Goal: Find specific page/section

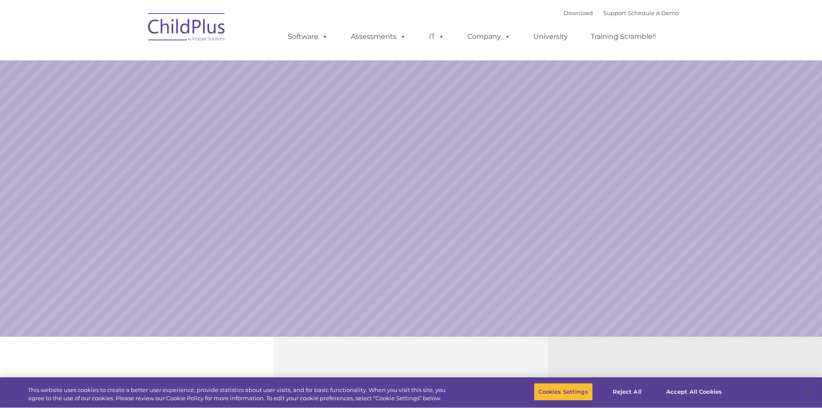
select select "MEDIUM"
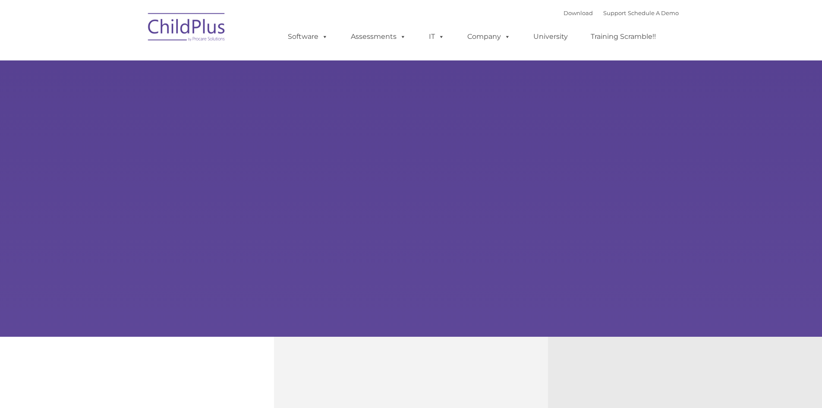
type input ""
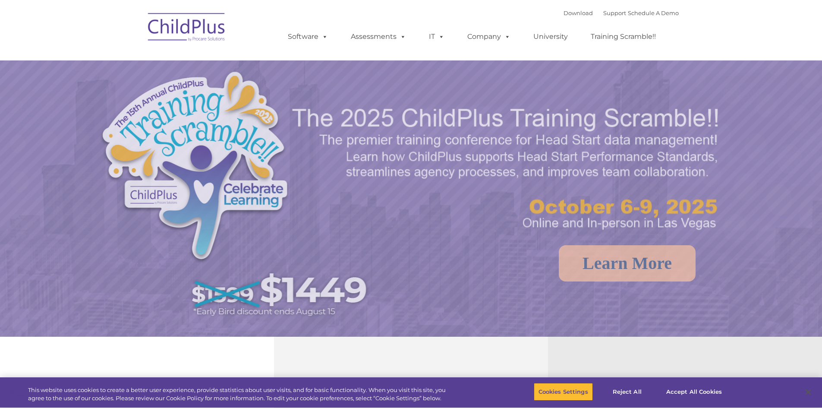
select select "MEDIUM"
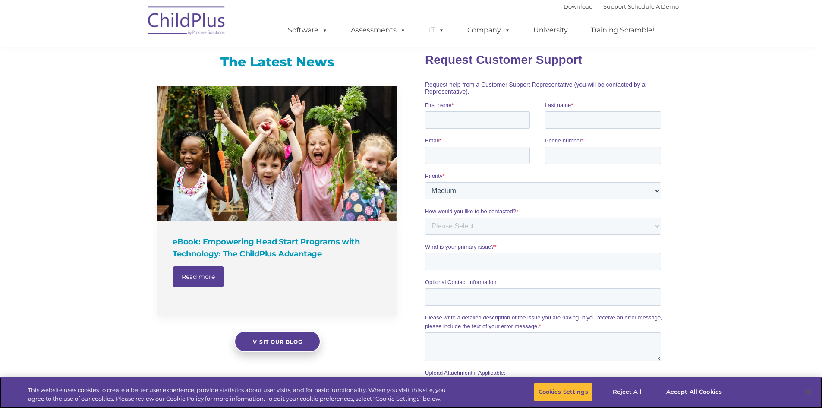
scroll to position [552, 0]
